Goal: Information Seeking & Learning: Learn about a topic

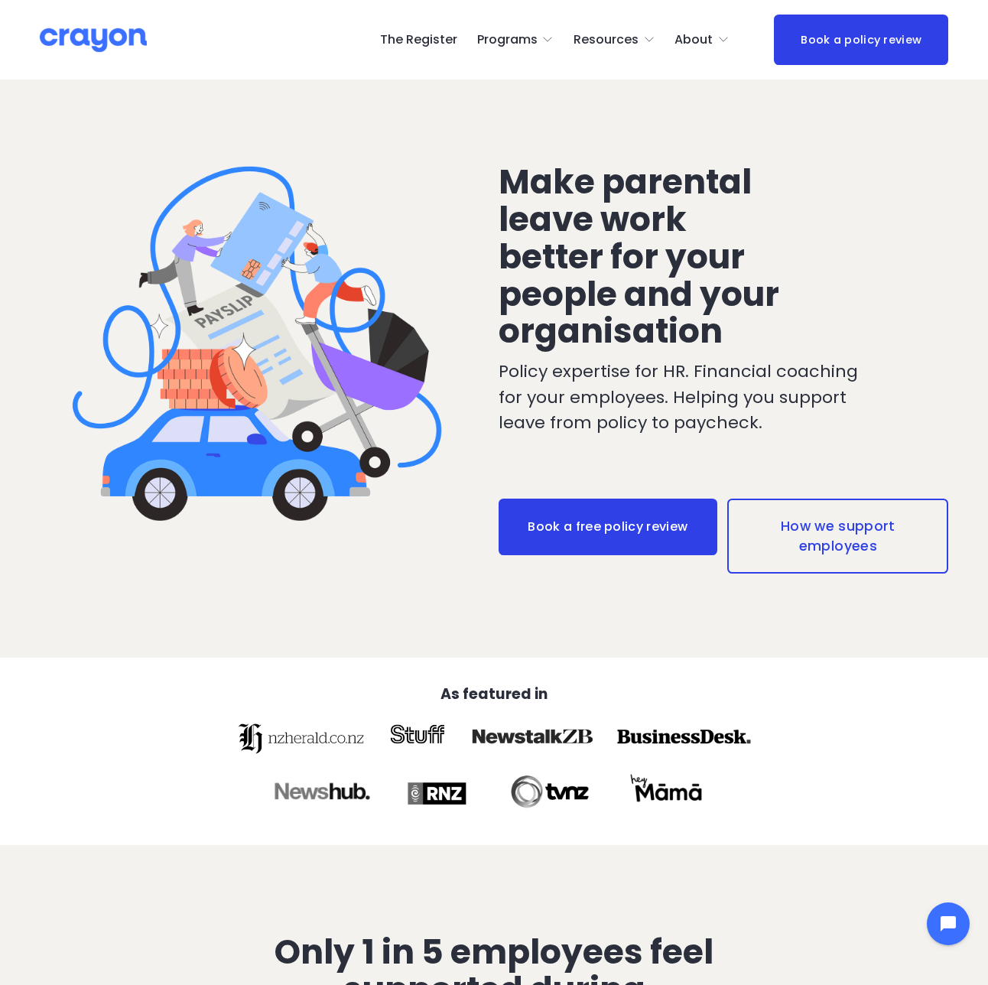
click at [454, 45] on link "The Register" at bounding box center [418, 40] width 77 height 24
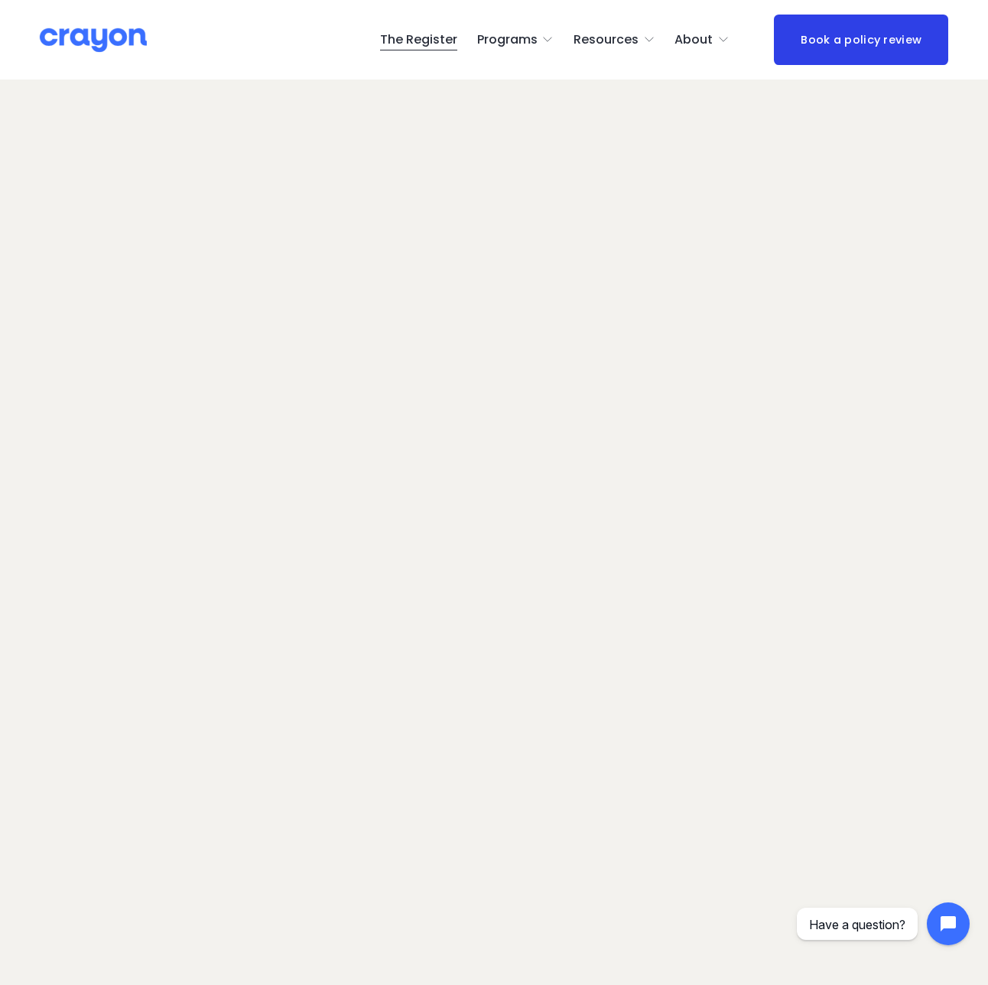
click at [538, 39] on span "Programs" at bounding box center [507, 40] width 60 height 22
click at [0, 0] on span "Pulse: Annual Financial Health Check" at bounding box center [0, 0] width 0 height 0
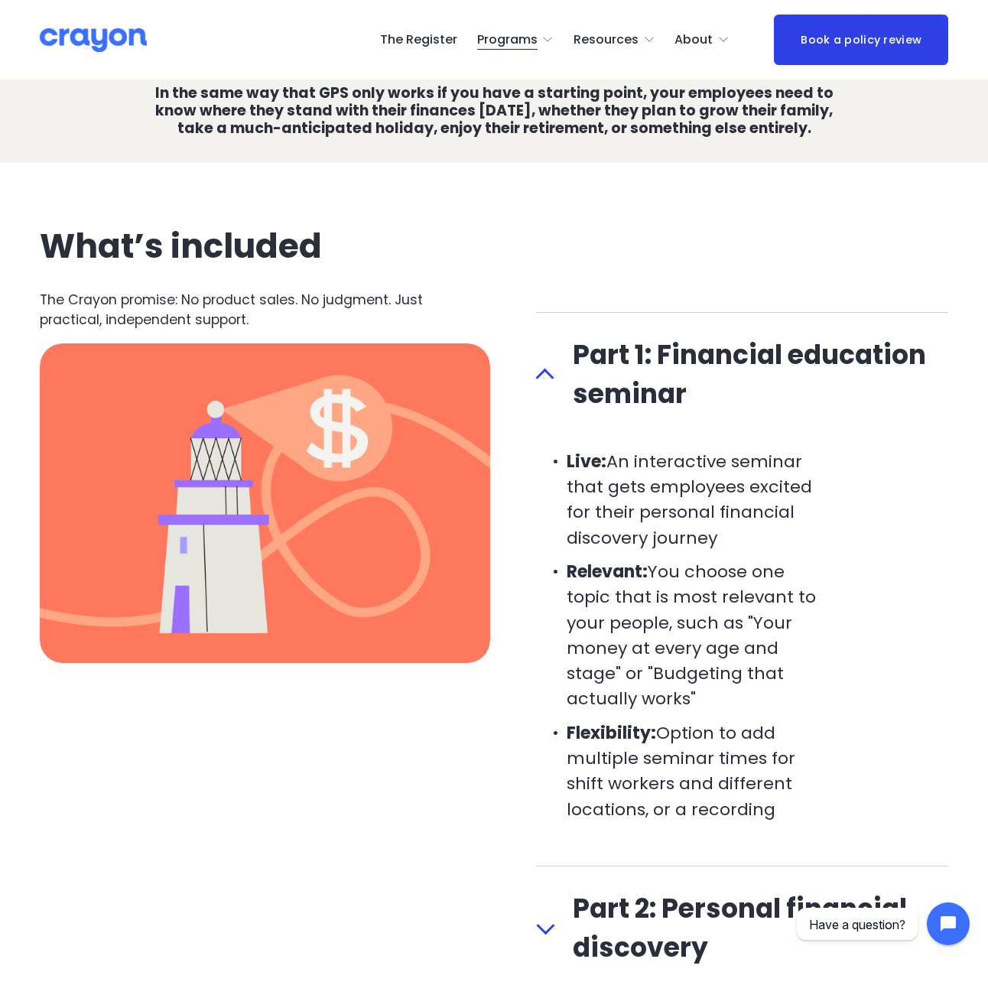
scroll to position [1498, 0]
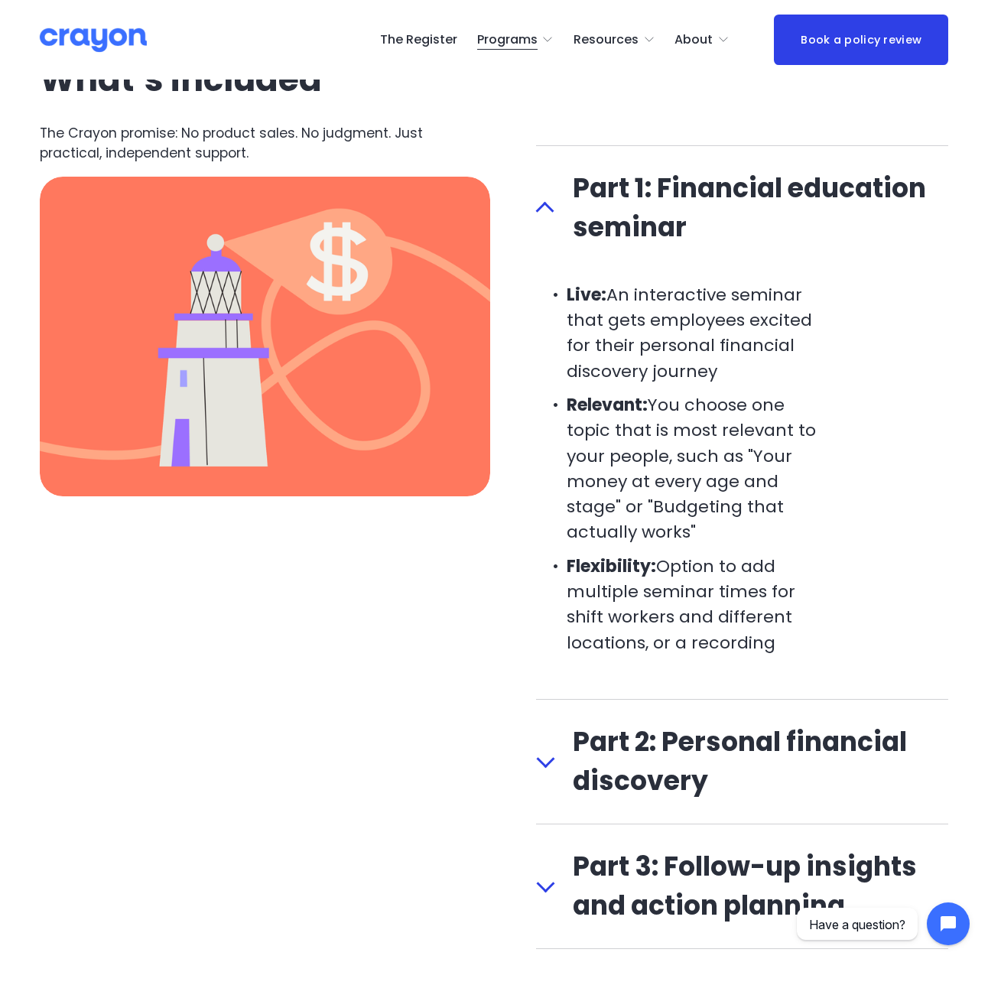
click at [543, 753] on div at bounding box center [545, 762] width 18 height 18
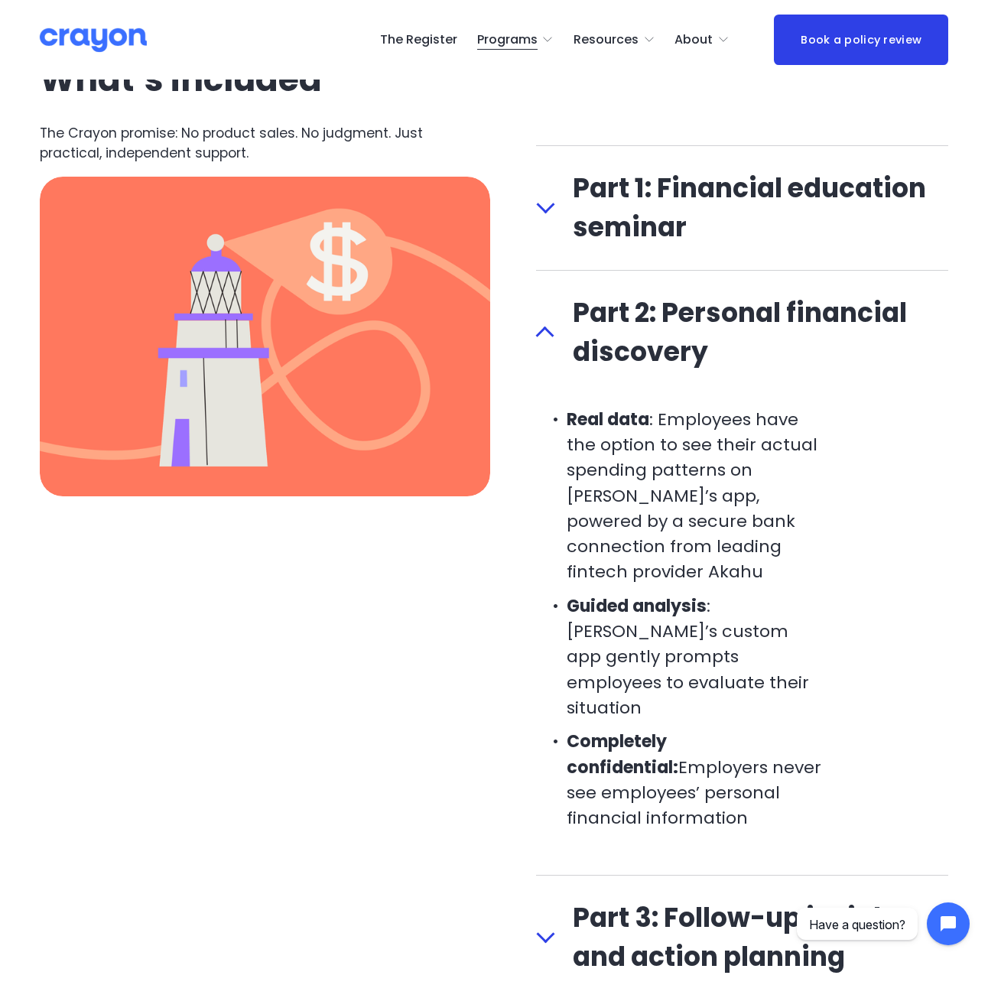
scroll to position [1666, 0]
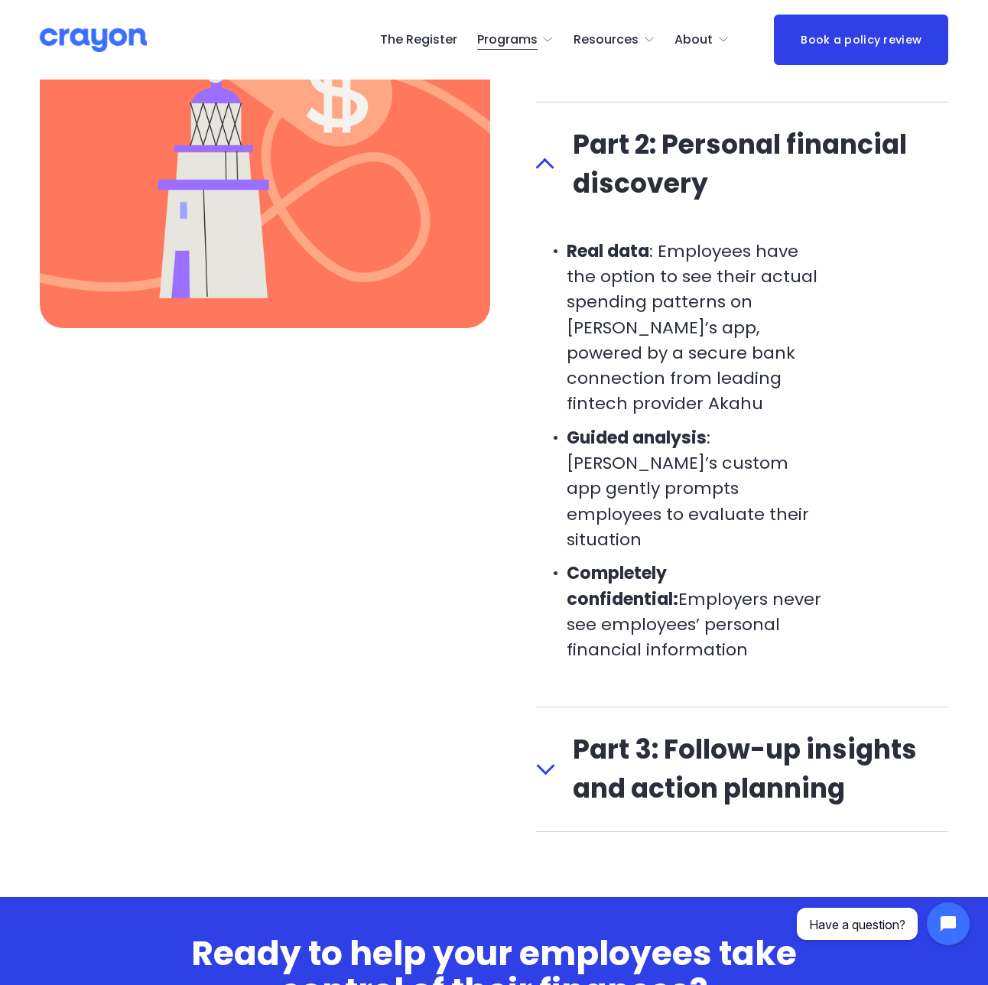
click at [551, 760] on div at bounding box center [545, 769] width 18 height 18
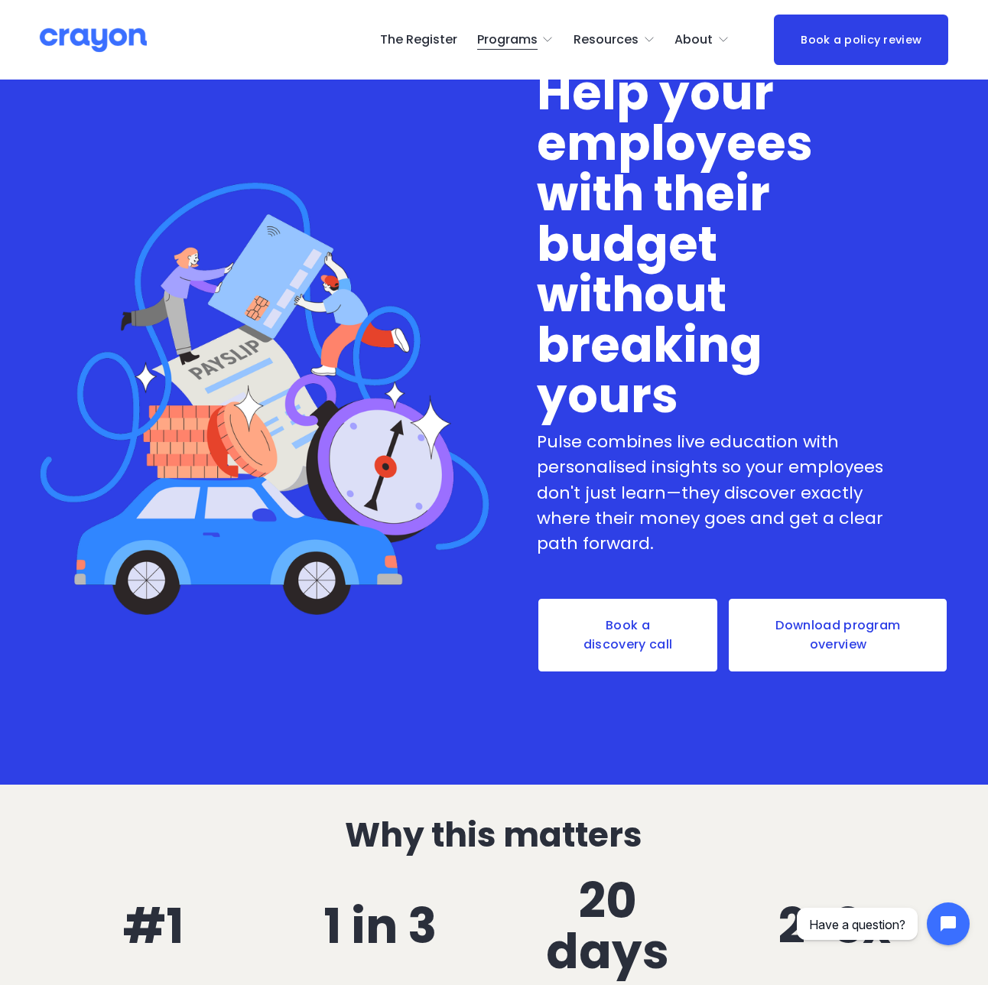
scroll to position [0, 0]
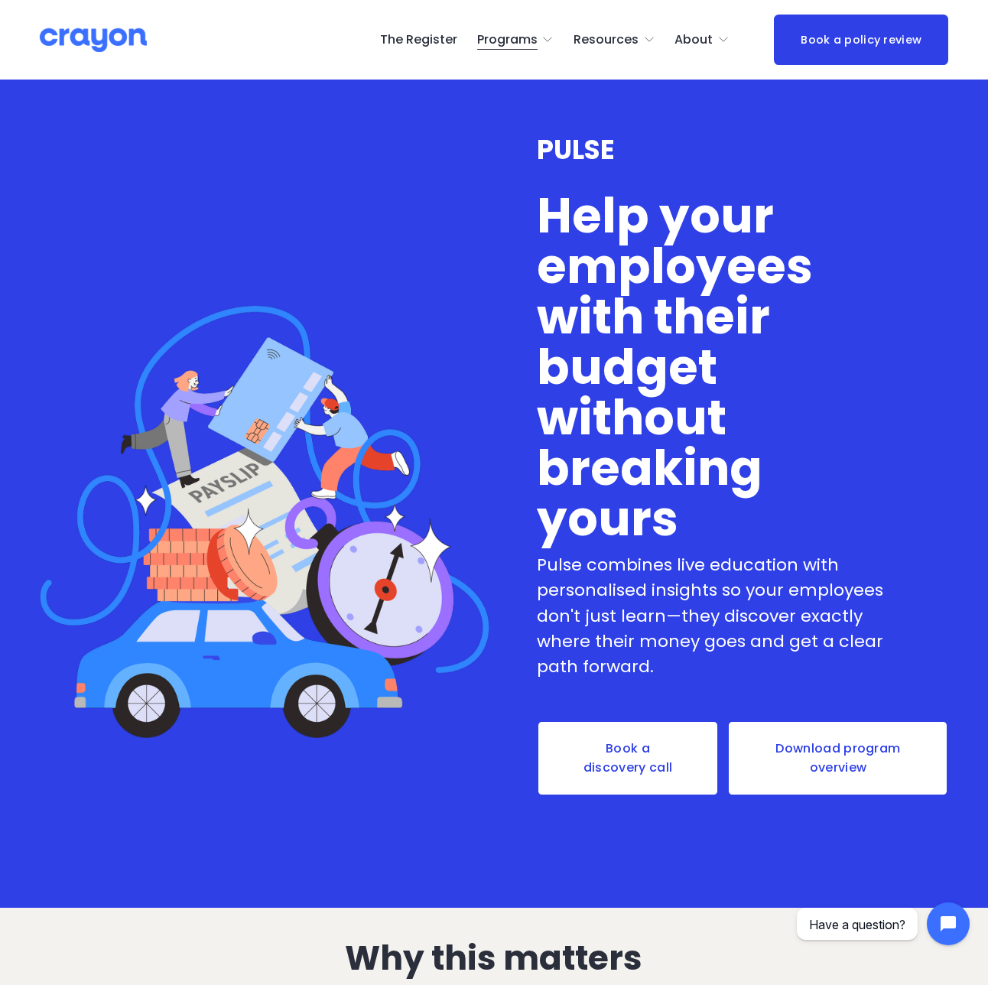
click at [123, 49] on img at bounding box center [93, 40] width 107 height 27
